Goal: Register for event/course

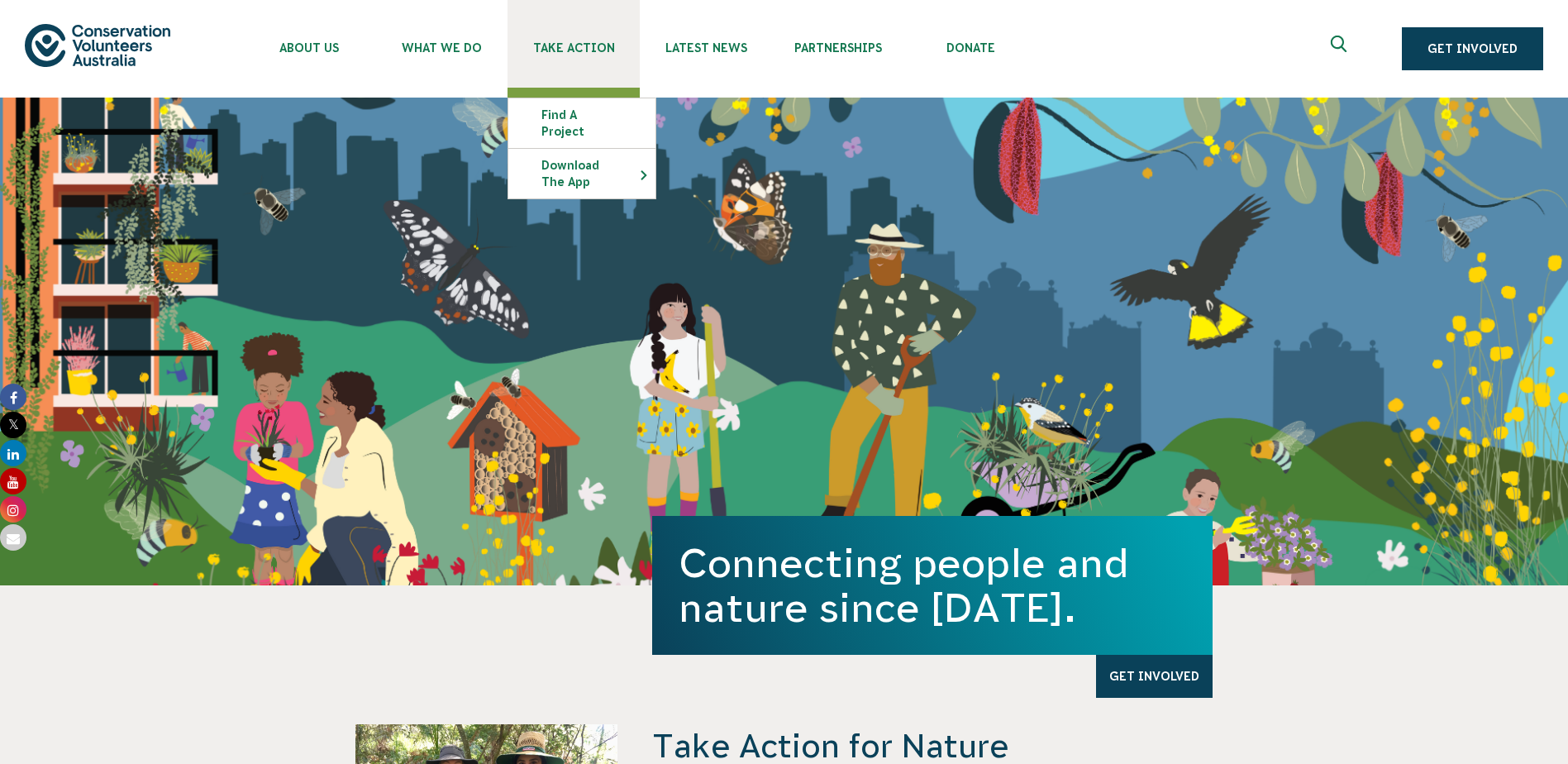
click at [563, 69] on link "Take Action" at bounding box center [573, 44] width 132 height 87
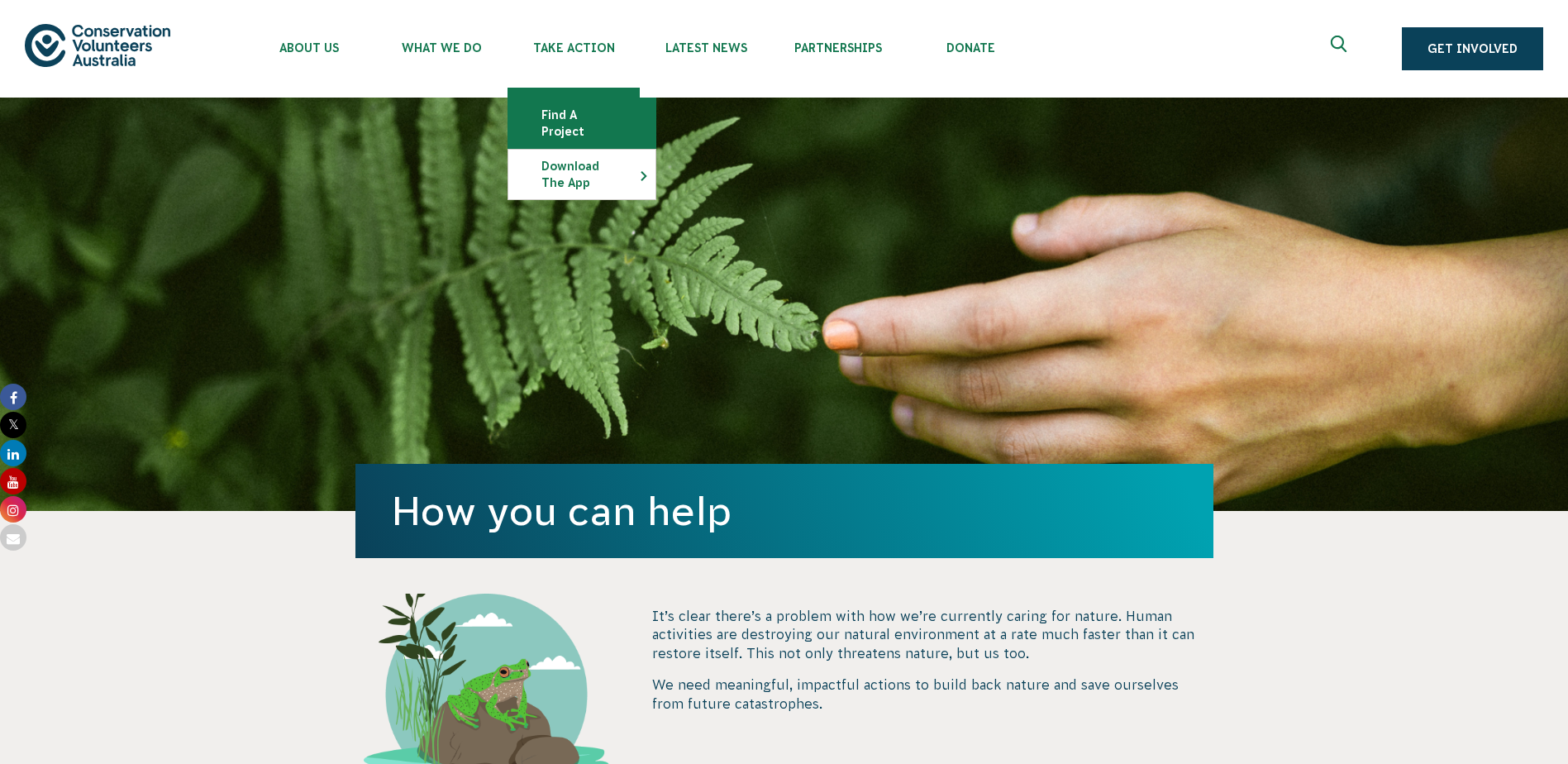
click at [572, 127] on link "Find a project" at bounding box center [582, 123] width 147 height 50
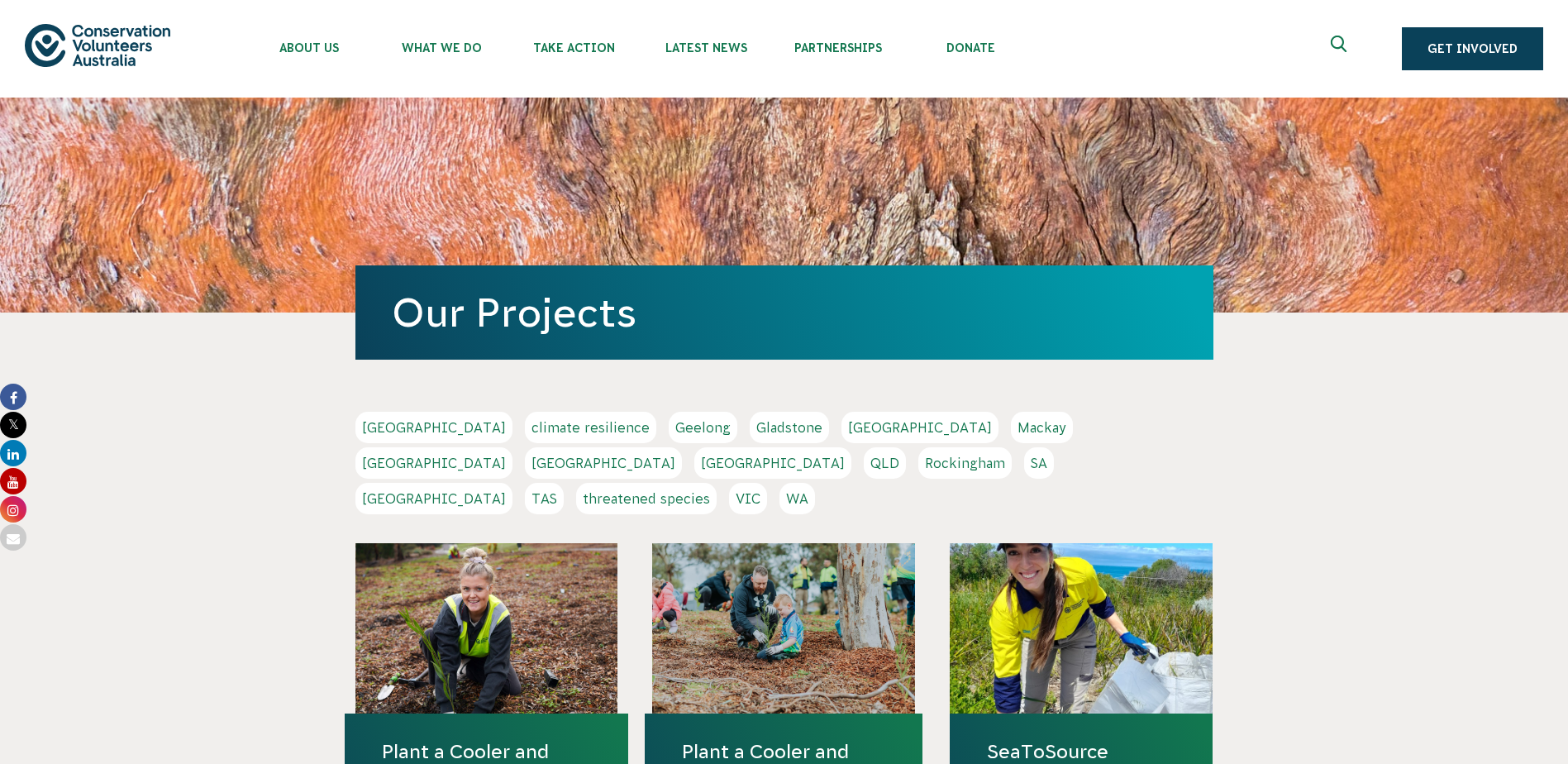
click at [1024, 463] on link "SA" at bounding box center [1038, 462] width 29 height 31
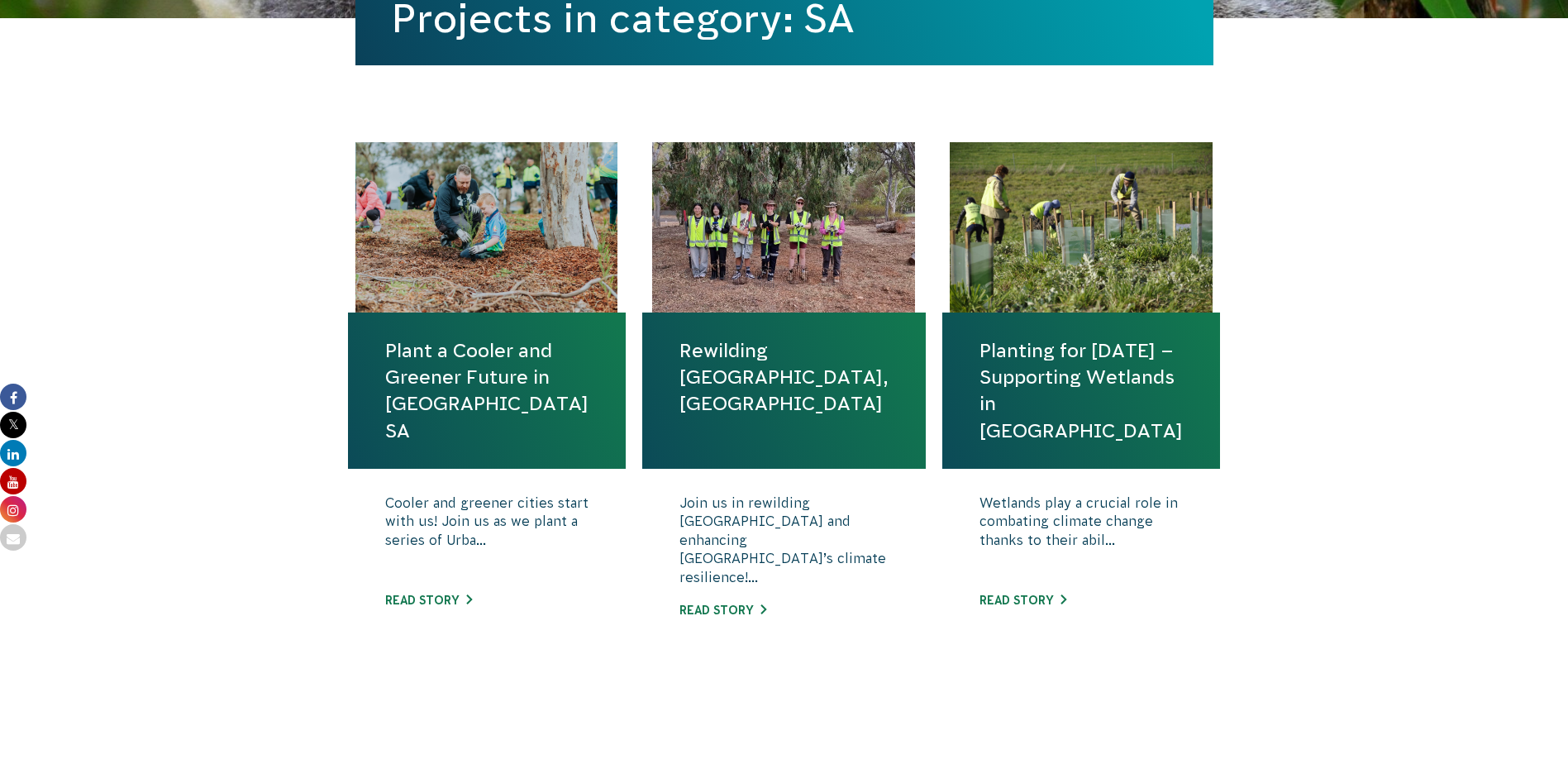
scroll to position [496, 0]
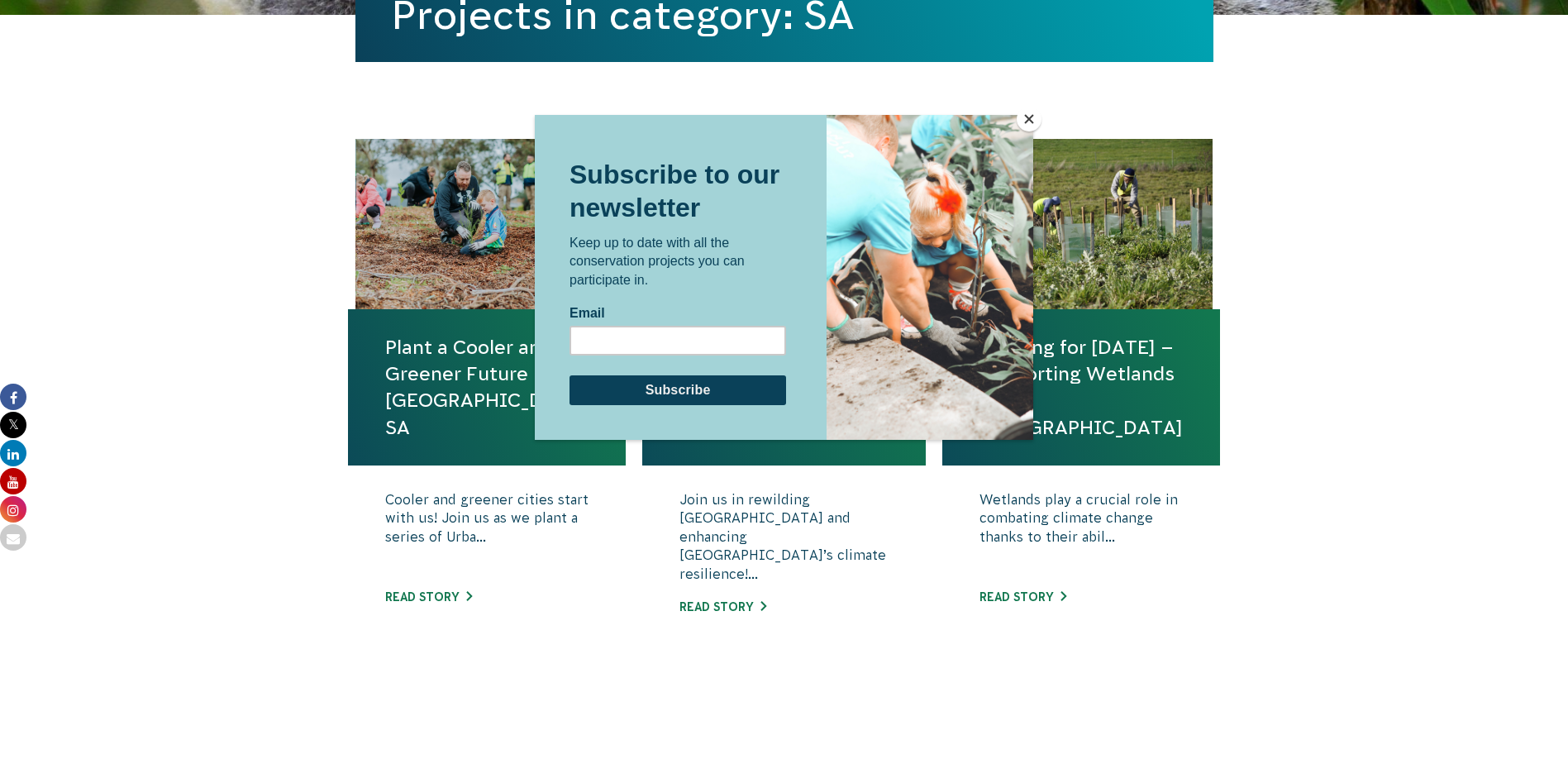
click at [1037, 119] on button "Close" at bounding box center [1028, 119] width 24 height 24
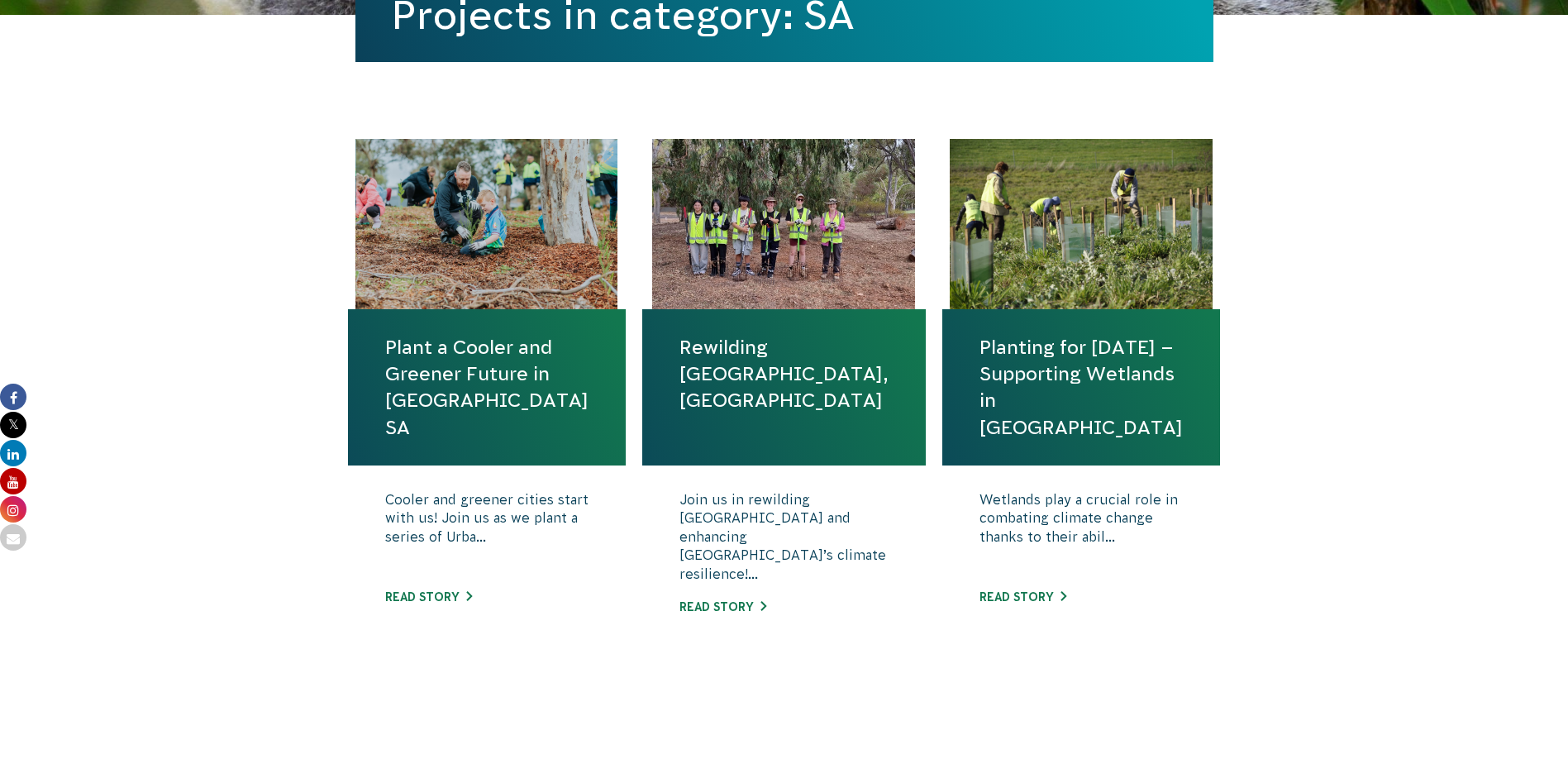
click at [774, 371] on link "Rewilding [GEOGRAPHIC_DATA], [GEOGRAPHIC_DATA]" at bounding box center [784, 373] width 209 height 80
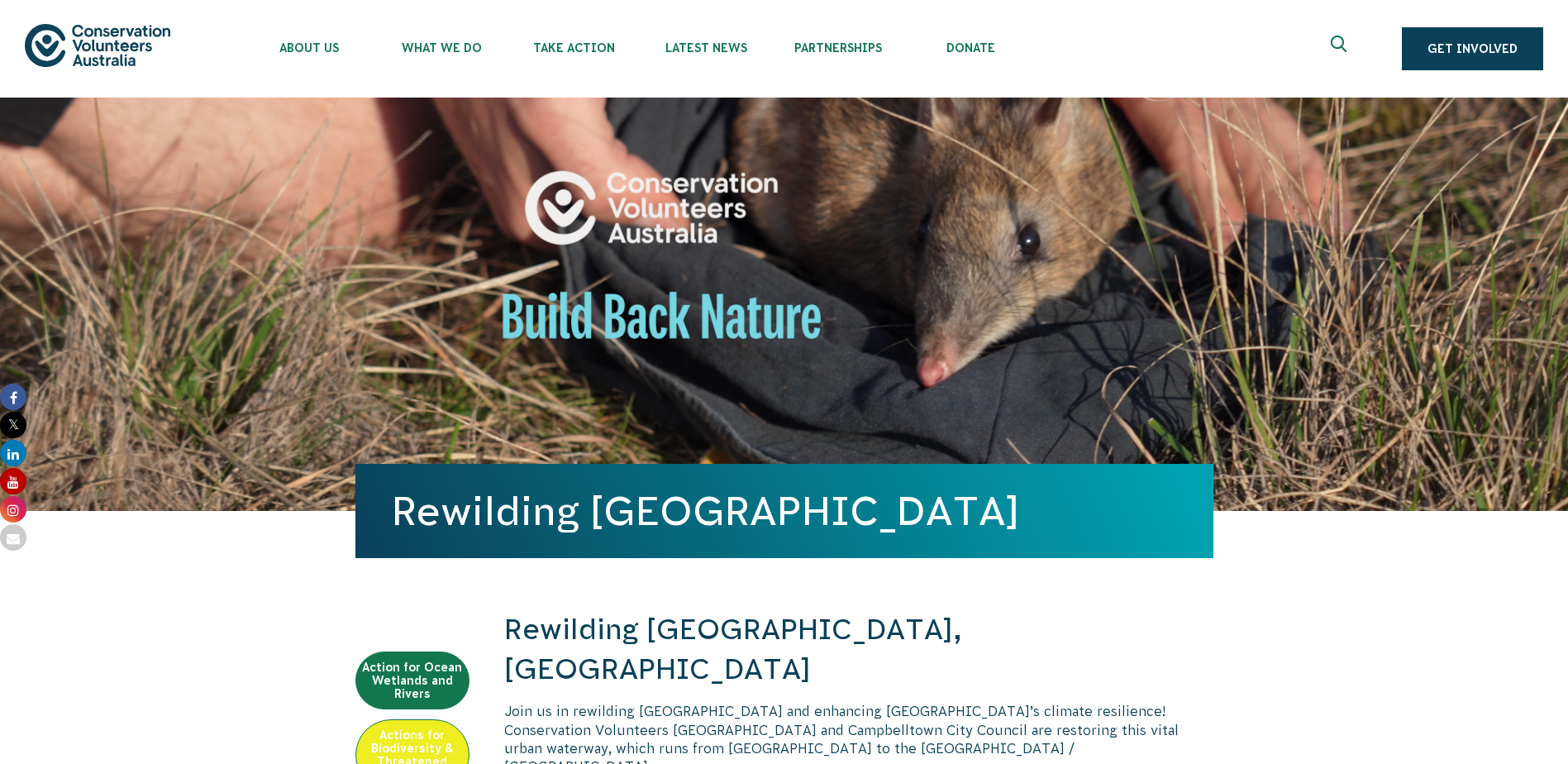
scroll to position [826, 0]
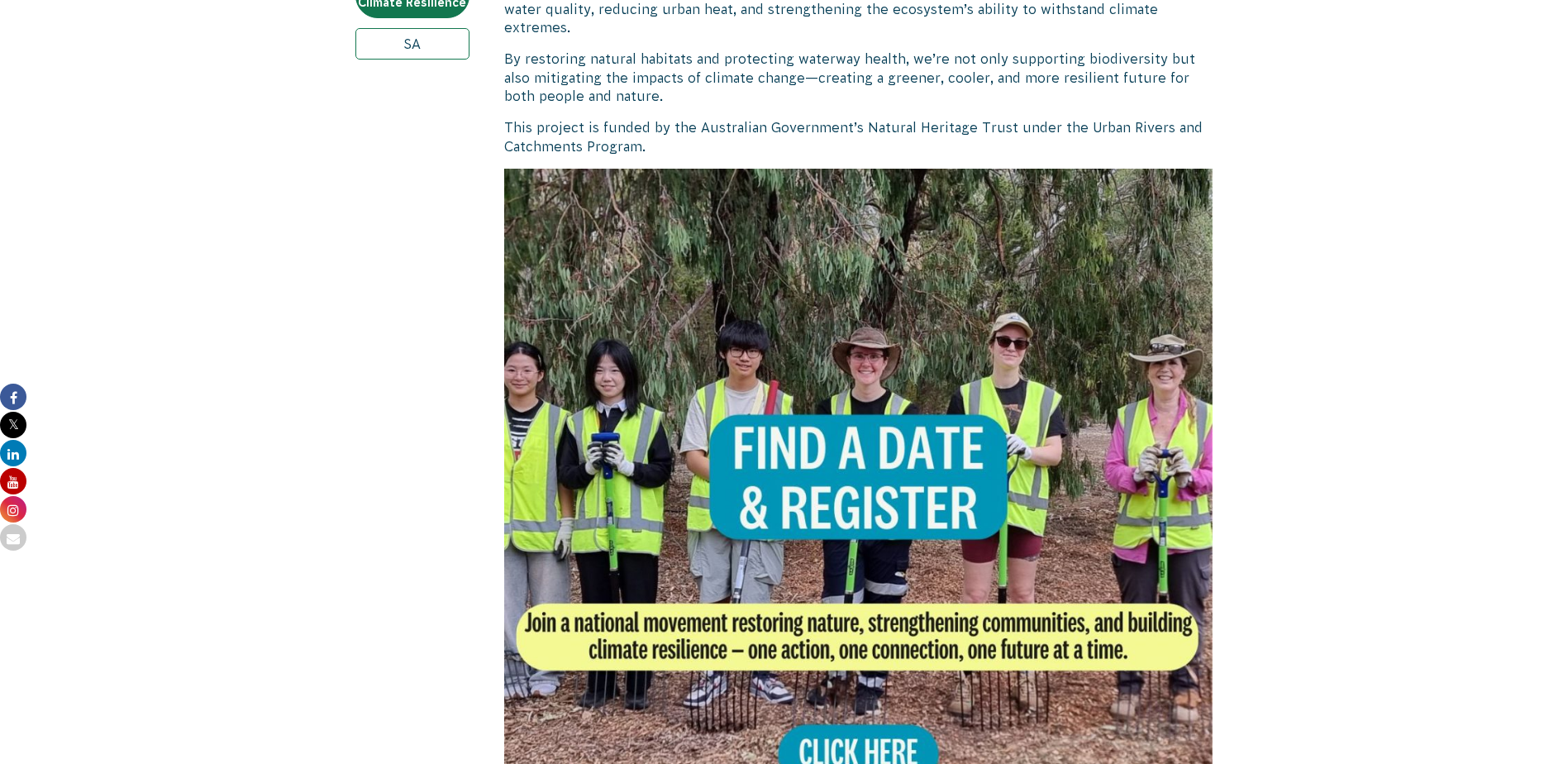
click at [771, 371] on img at bounding box center [859, 524] width 710 height 709
